Goal: Check status: Check status

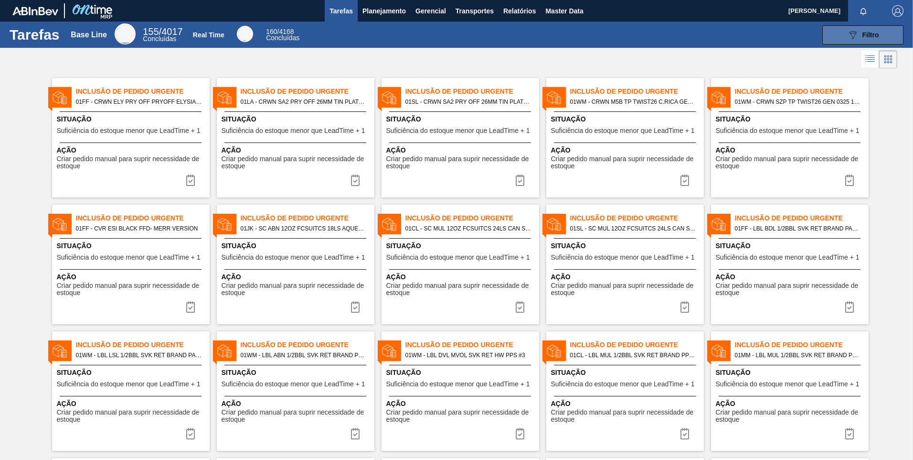
click at [863, 33] on span "Filtro" at bounding box center [871, 35] width 17 height 8
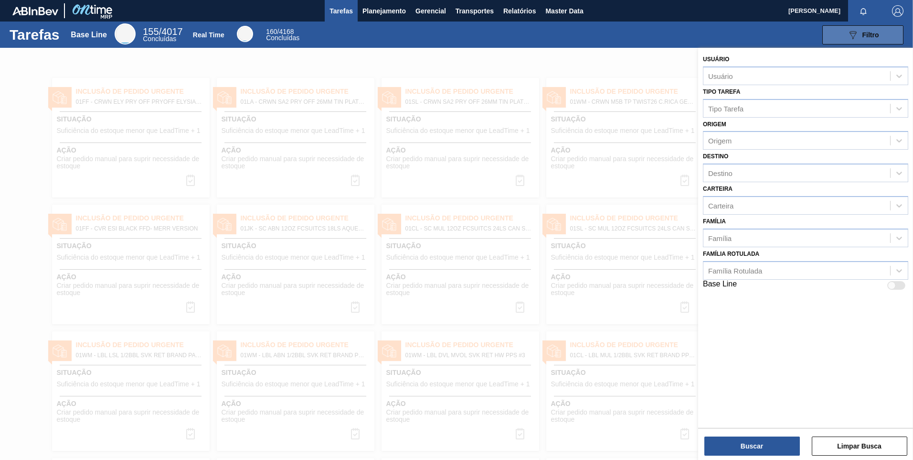
click at [832, 40] on button "089F7B8B-B2A5-4AFE-B5C0-19BA573D28AC Filtro" at bounding box center [863, 34] width 81 height 19
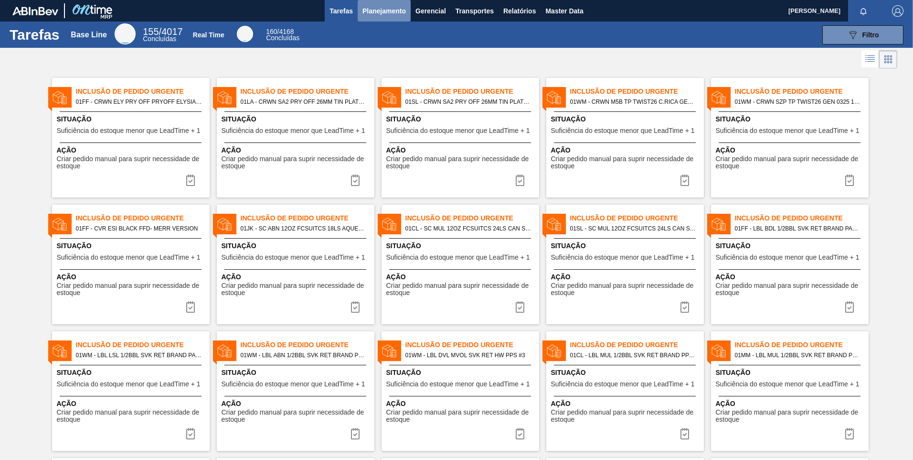
click at [367, 7] on span "Planejamento" at bounding box center [384, 10] width 43 height 11
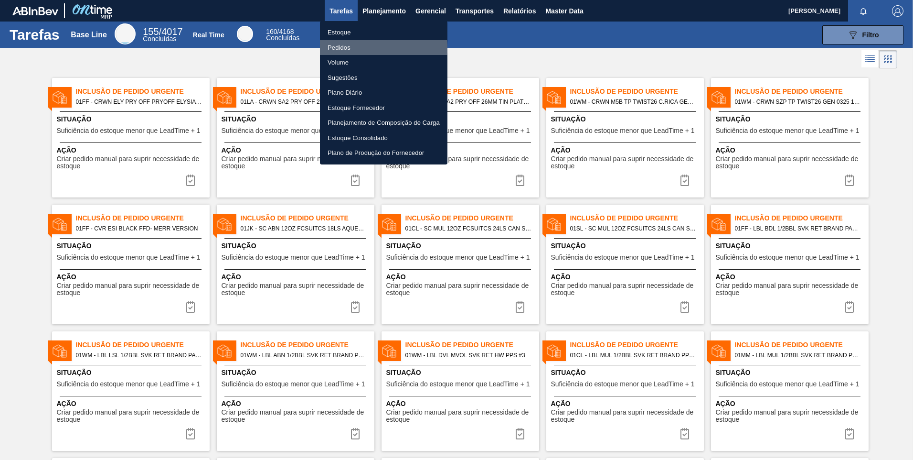
click at [347, 49] on li "Pedidos" at bounding box center [384, 47] width 128 height 15
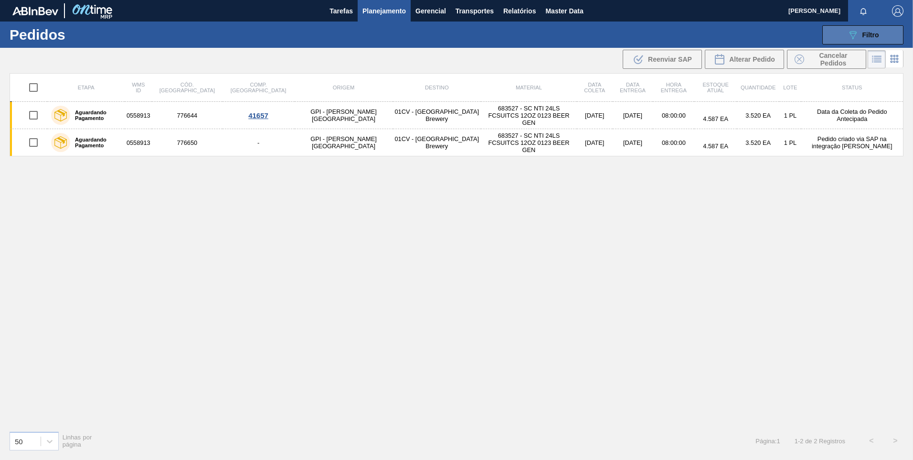
click at [872, 38] on span "Filtro" at bounding box center [871, 35] width 17 height 8
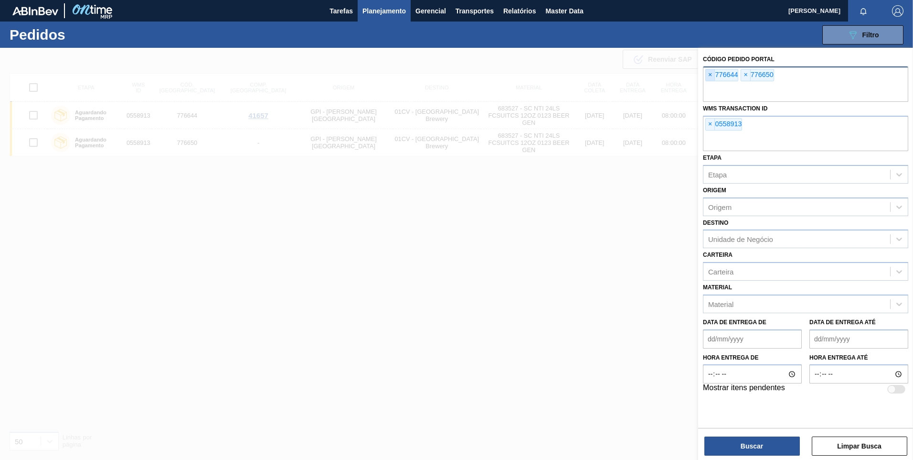
click at [709, 75] on span "×" at bounding box center [710, 74] width 9 height 11
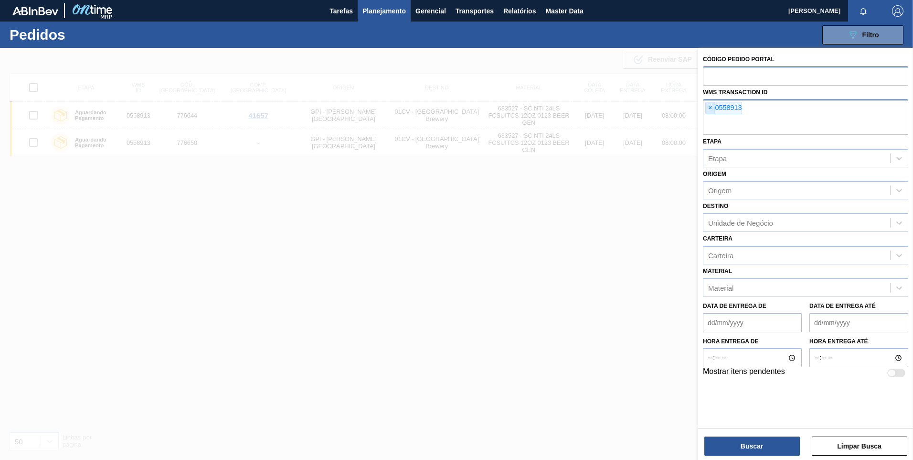
click at [710, 107] on span "×" at bounding box center [710, 107] width 9 height 11
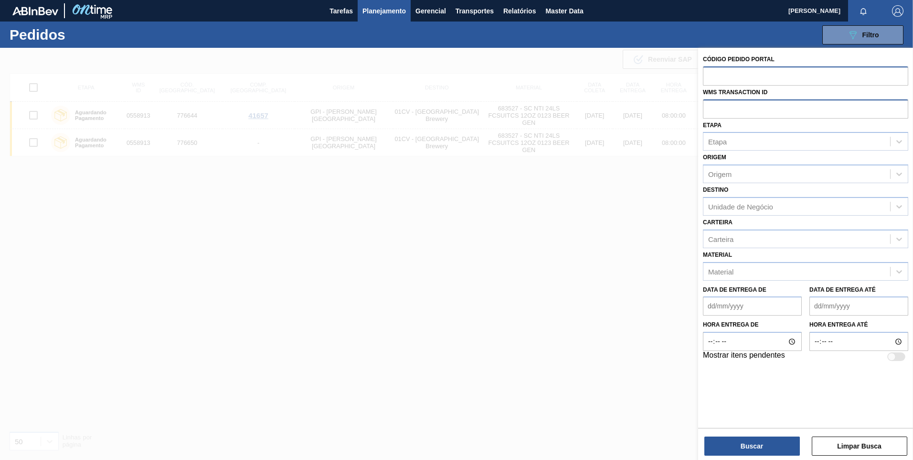
click at [777, 106] on input "text" at bounding box center [805, 108] width 205 height 18
paste input "https://mrpontime-us.ab-inbev.com/"
type input "https://mrpontime-us.ab-inbev.com/"
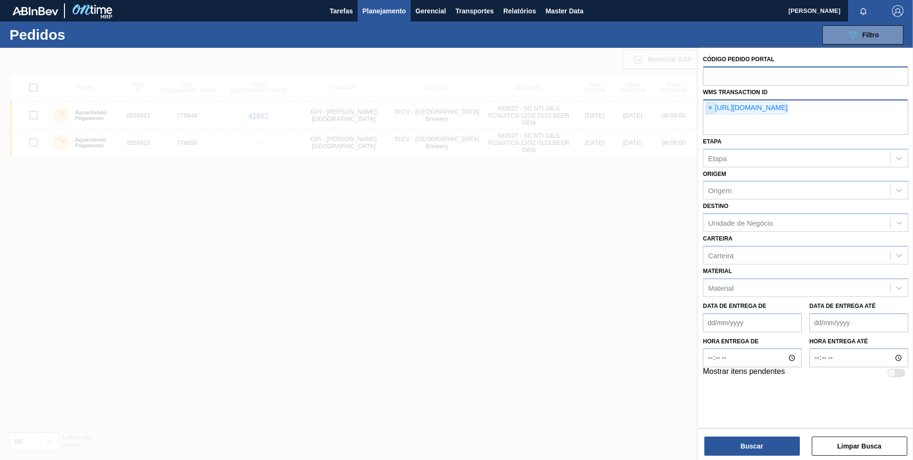
click at [709, 110] on span "×" at bounding box center [710, 107] width 9 height 11
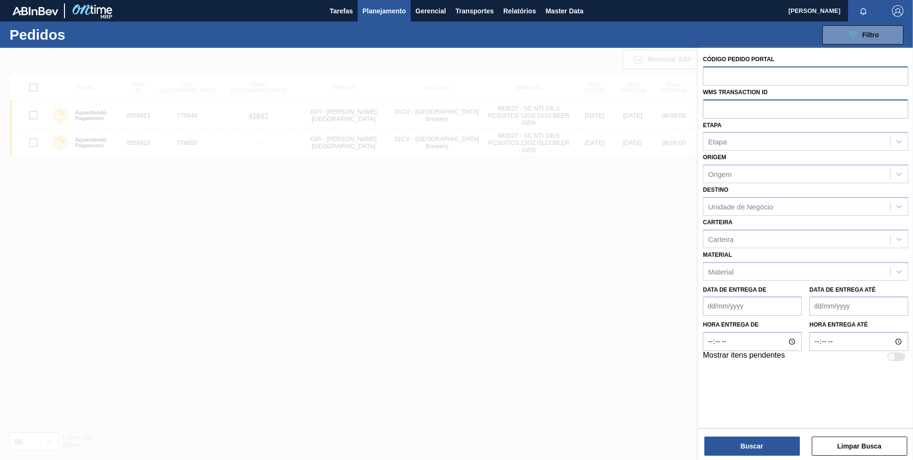
paste input "01FF0658519"
type input "0658519"
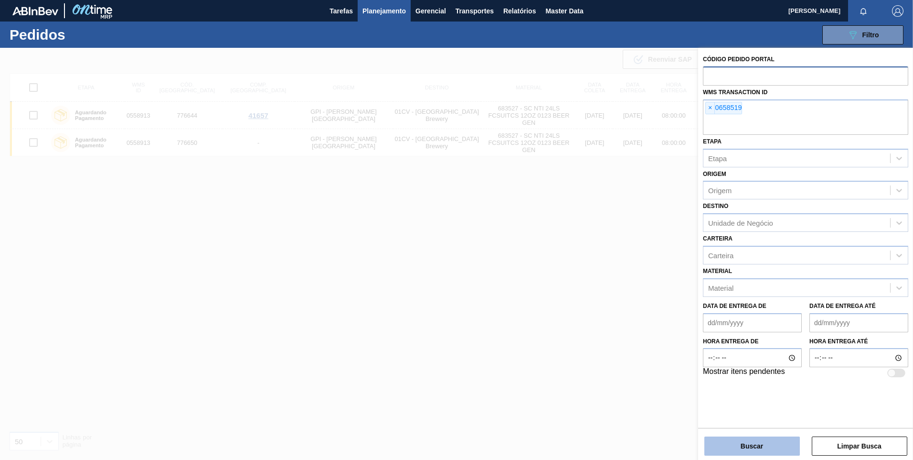
click at [767, 448] on button "Buscar" at bounding box center [753, 445] width 96 height 19
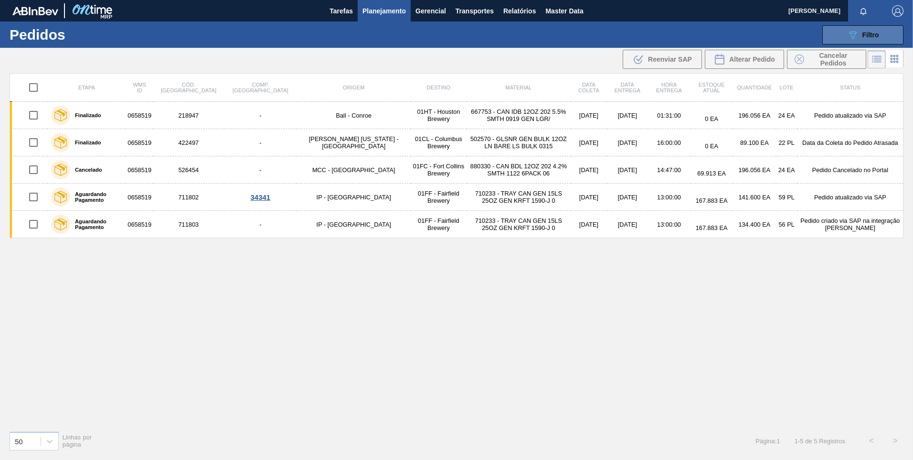
click at [861, 38] on div "089F7B8B-B2A5-4AFE-B5C0-19BA573D28AC Filtro" at bounding box center [863, 34] width 32 height 11
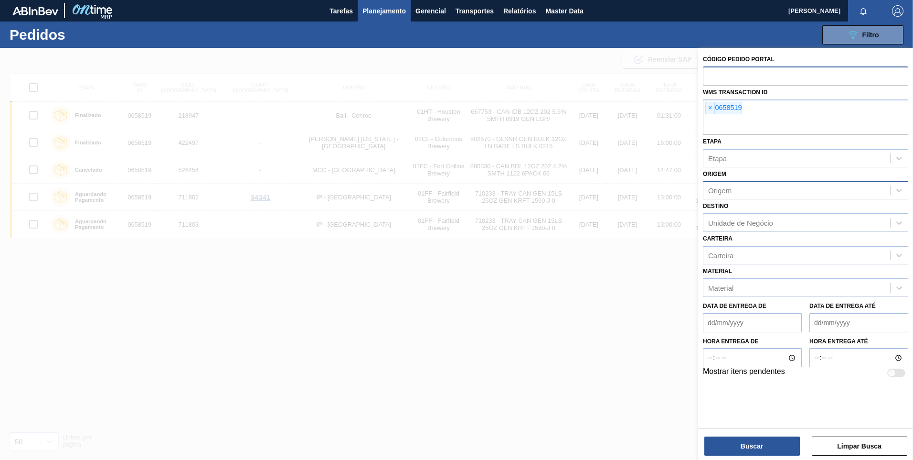
click at [785, 187] on div "Origem" at bounding box center [797, 190] width 187 height 14
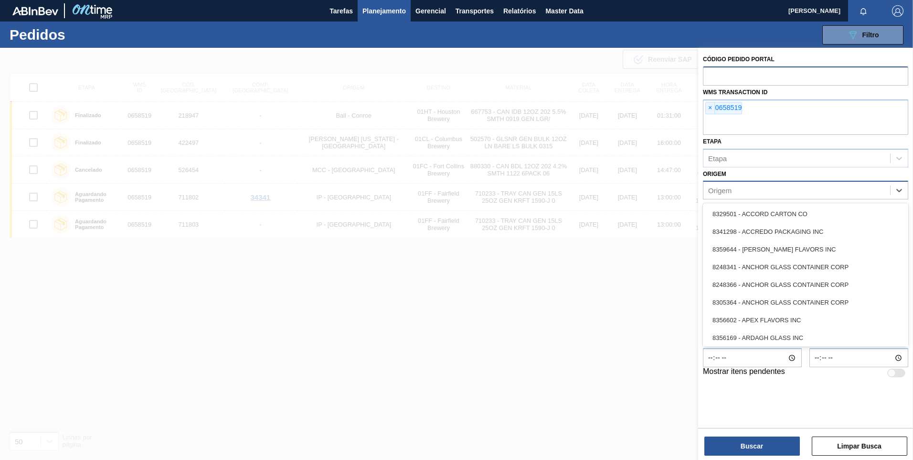
click at [785, 187] on div "Origem" at bounding box center [797, 190] width 187 height 14
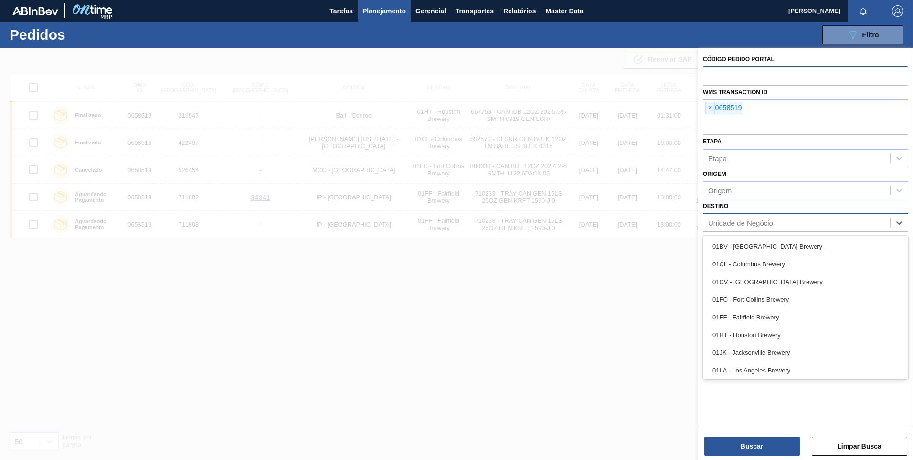
click at [761, 224] on div "Unidade de Negócio" at bounding box center [740, 223] width 65 height 8
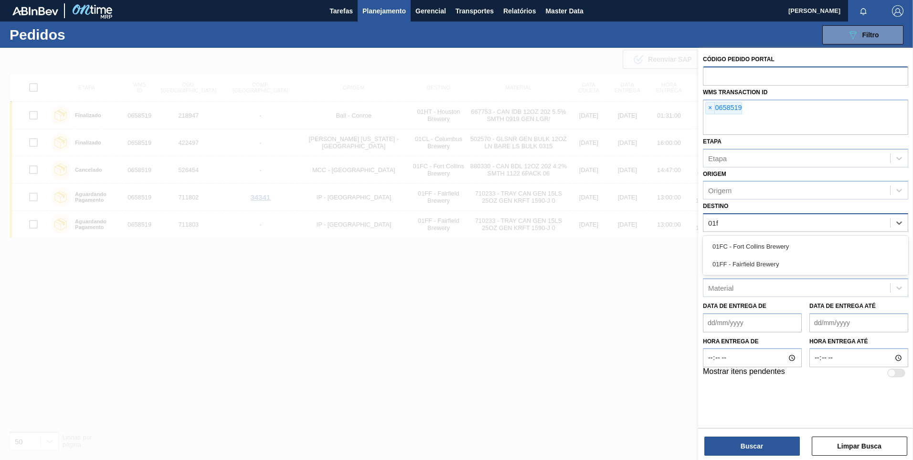
type input "01ff"
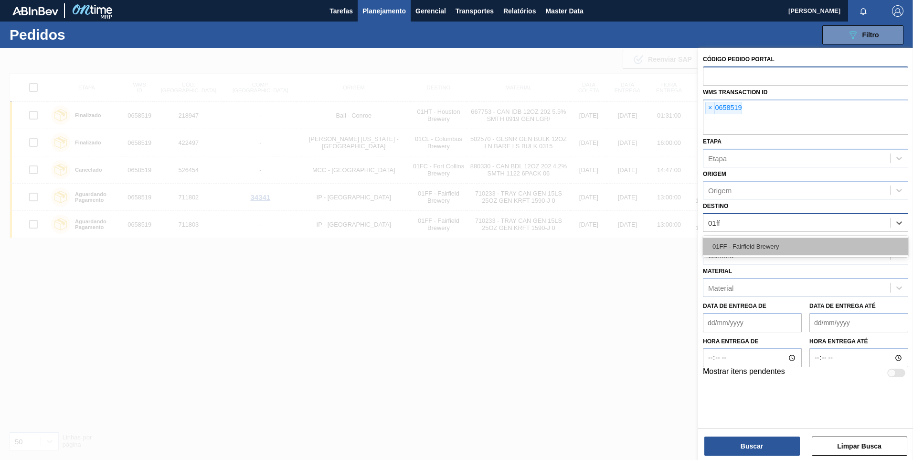
click at [750, 252] on div "01FF - Fairfield Brewery" at bounding box center [805, 246] width 205 height 18
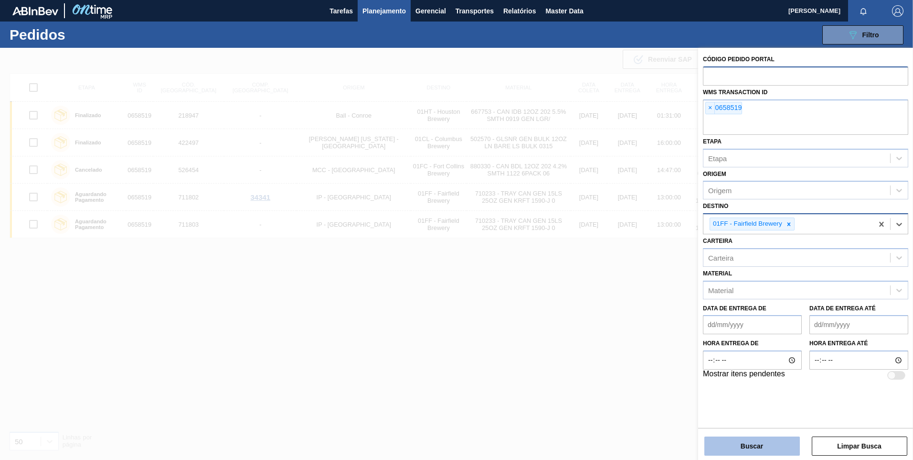
click at [750, 452] on button "Buscar" at bounding box center [753, 445] width 96 height 19
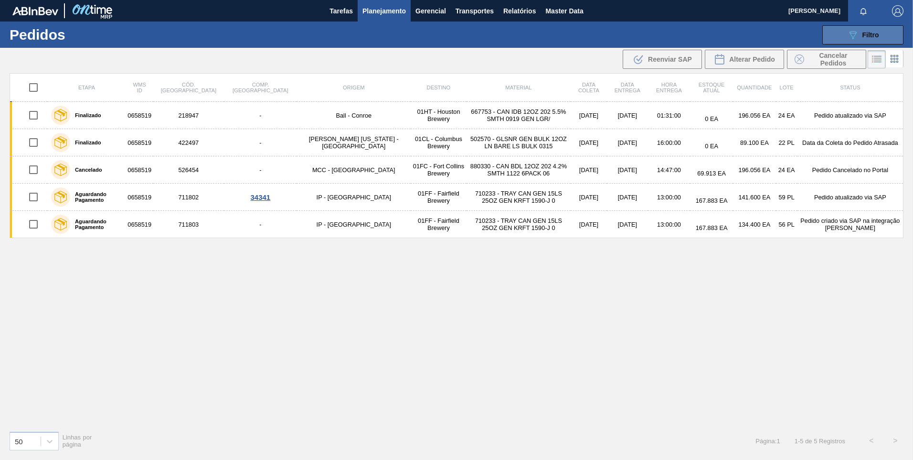
click at [858, 35] on icon "089F7B8B-B2A5-4AFE-B5C0-19BA573D28AC" at bounding box center [852, 34] width 11 height 11
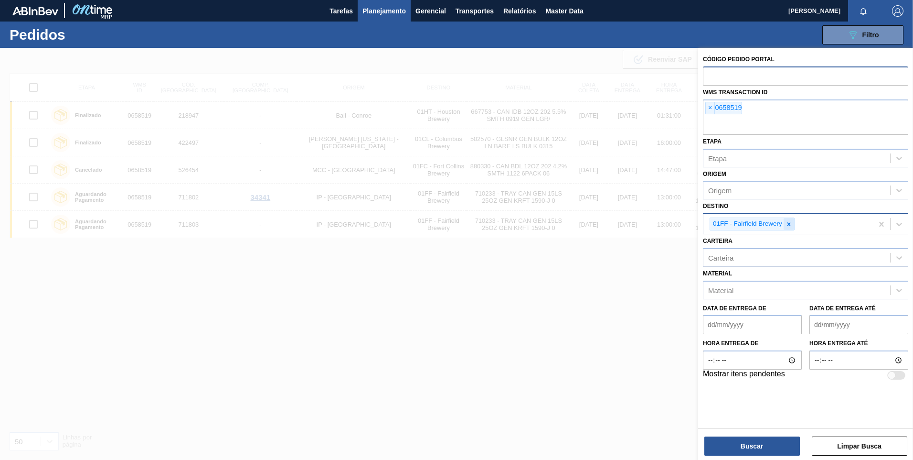
click at [789, 224] on icon at bounding box center [789, 223] width 3 height 3
click at [733, 74] on input "text" at bounding box center [805, 75] width 205 height 18
click at [720, 80] on input "text" at bounding box center [805, 75] width 205 height 18
type input "7711802"
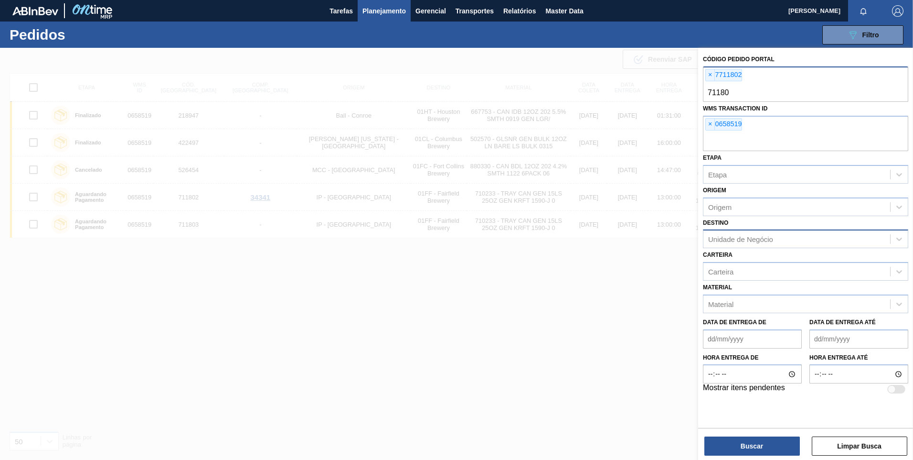
type input "711803"
click at [724, 76] on div "× 7711802" at bounding box center [724, 75] width 37 height 12
click at [708, 75] on span "×" at bounding box center [710, 74] width 9 height 11
type input "711802"
click at [750, 445] on button "Buscar" at bounding box center [753, 445] width 96 height 19
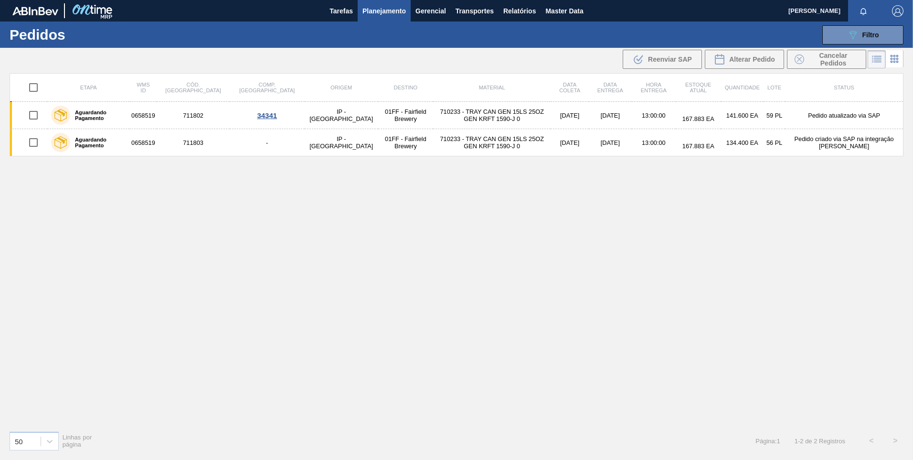
click at [888, 61] on li at bounding box center [895, 58] width 18 height 17
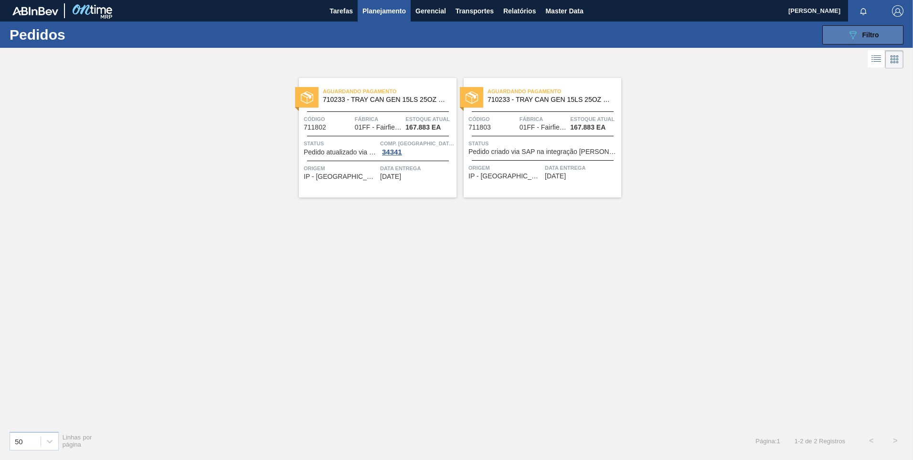
click at [870, 34] on span "Filtro" at bounding box center [871, 35] width 17 height 8
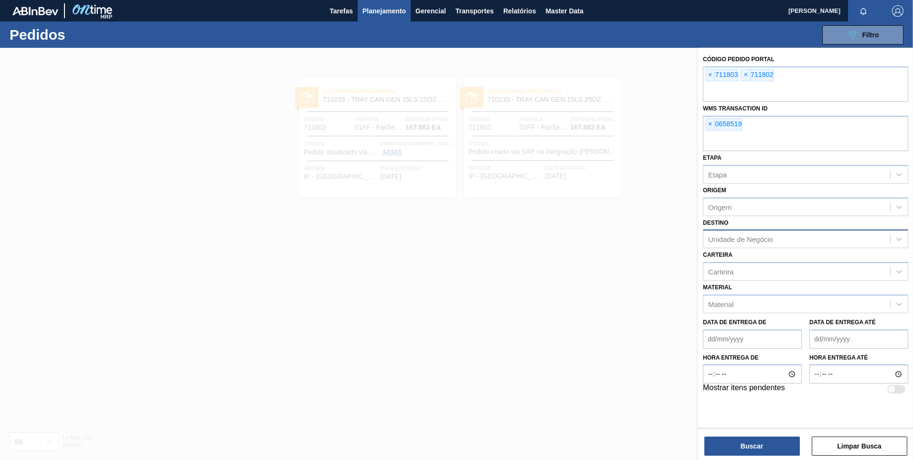
click at [632, 356] on div at bounding box center [456, 278] width 913 height 460
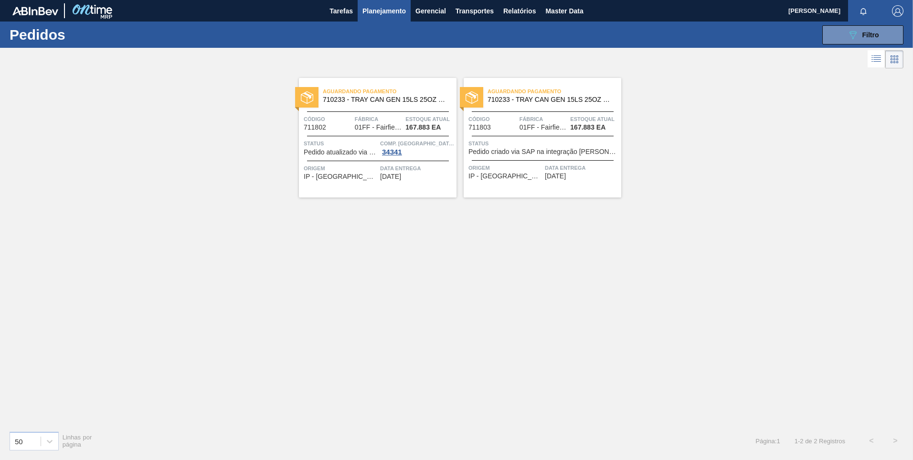
click at [406, 99] on span "710233 - TRAY CAN GEN 15LS 25OZ GEN KRFT 1590-J 0" at bounding box center [386, 99] width 126 height 7
click at [531, 104] on div "Aguardando Pagamento 710233 - TRAY CAN GEN 15LS 25OZ GEN KRFT 1590-J 0" at bounding box center [543, 95] width 158 height 21
